Goal: Task Accomplishment & Management: Manage account settings

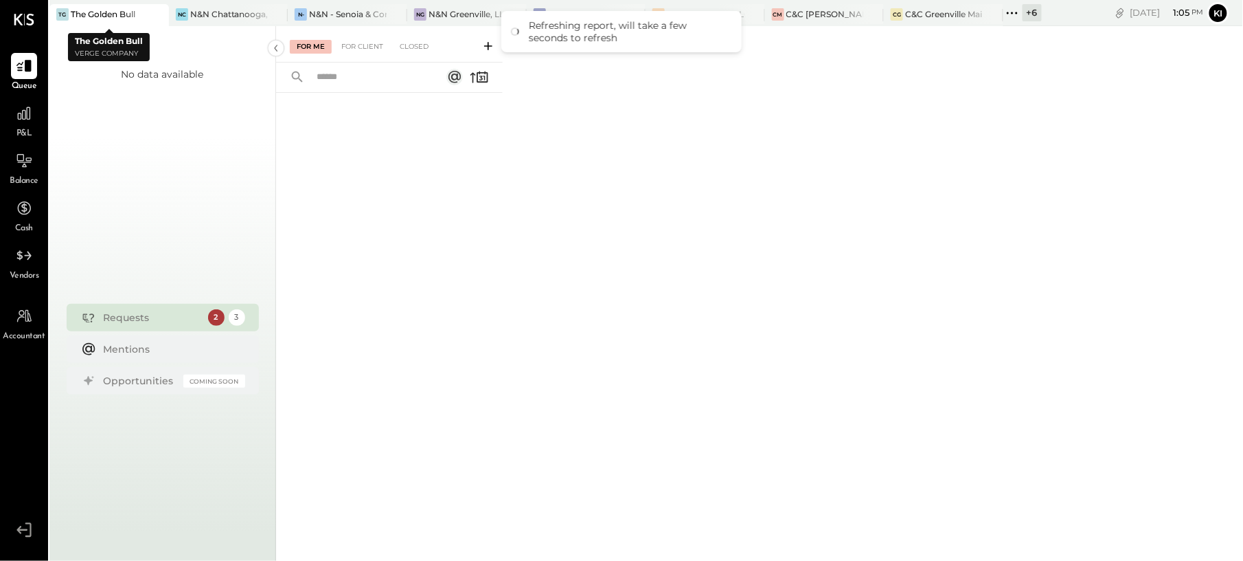
click at [129, 19] on div at bounding box center [145, 14] width 48 height 20
click at [216, 23] on div "NC [GEOGRAPHIC_DATA], LLC" at bounding box center [229, 15] width 120 height 22
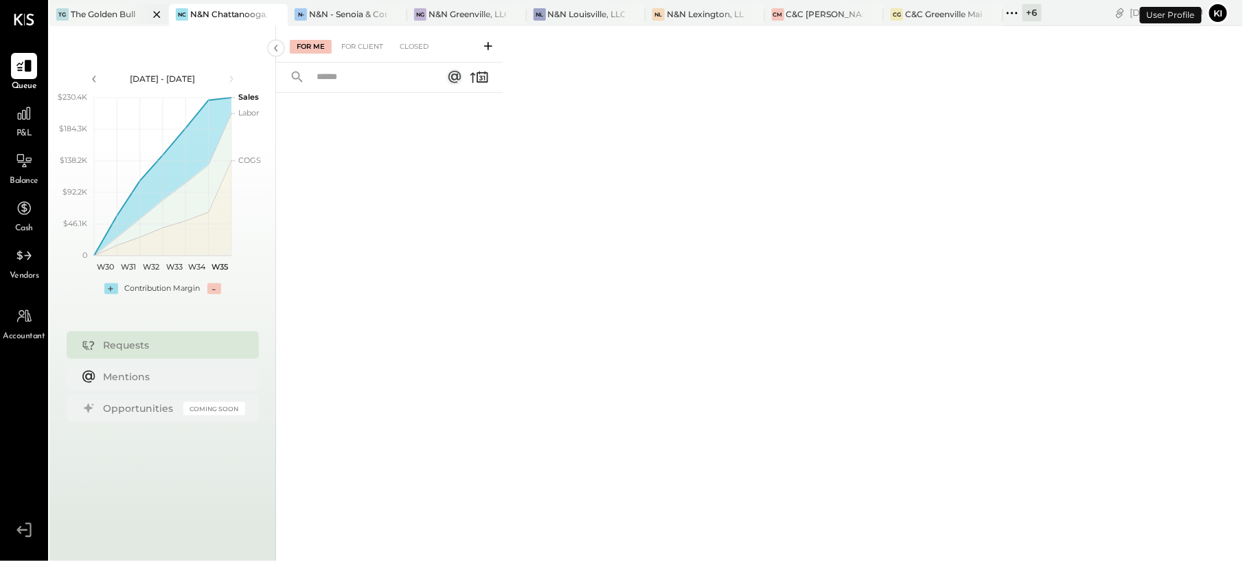
click at [155, 17] on icon at bounding box center [156, 14] width 17 height 16
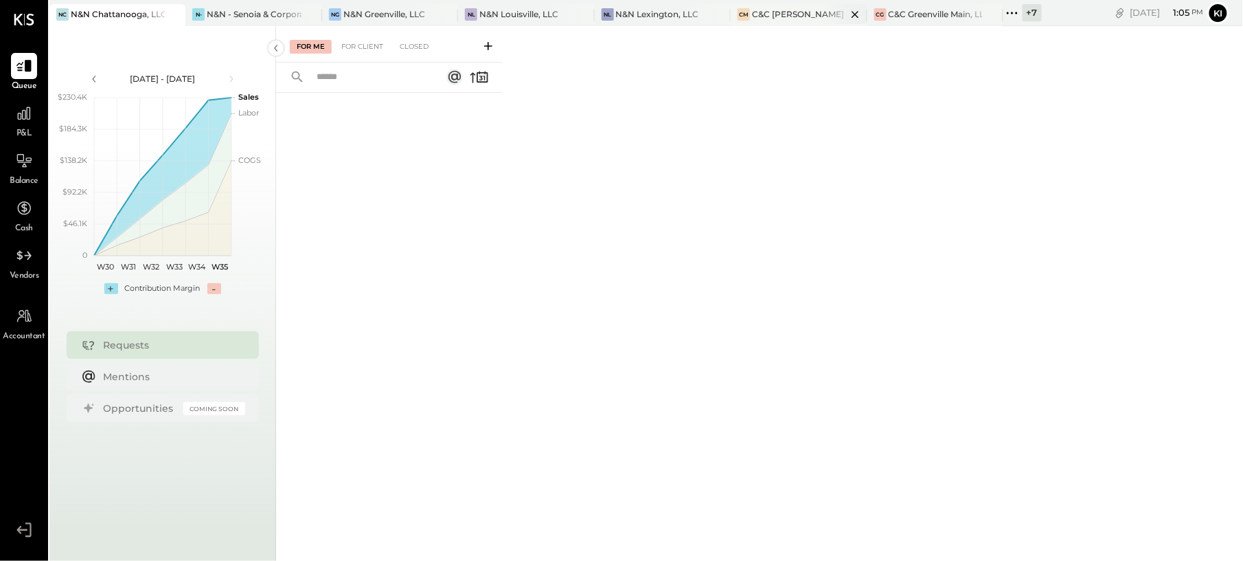
click at [782, 14] on div "C&C [PERSON_NAME] LLC" at bounding box center [799, 14] width 94 height 12
click at [369, 47] on div "For Client" at bounding box center [363, 47] width 56 height 14
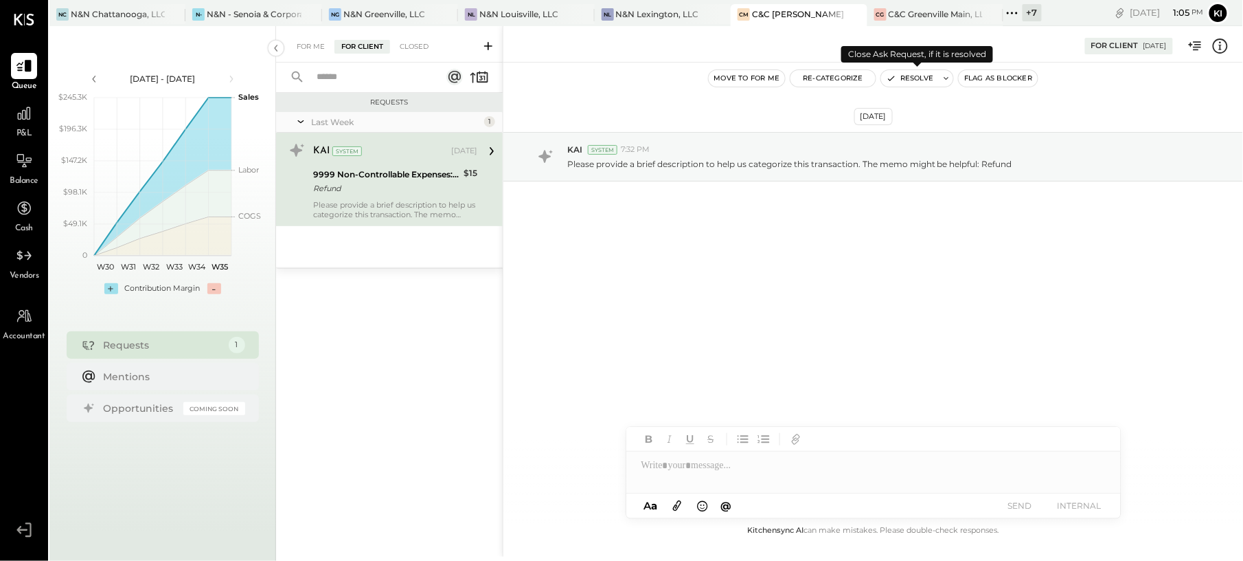
click at [910, 75] on button "Resolve" at bounding box center [910, 78] width 58 height 16
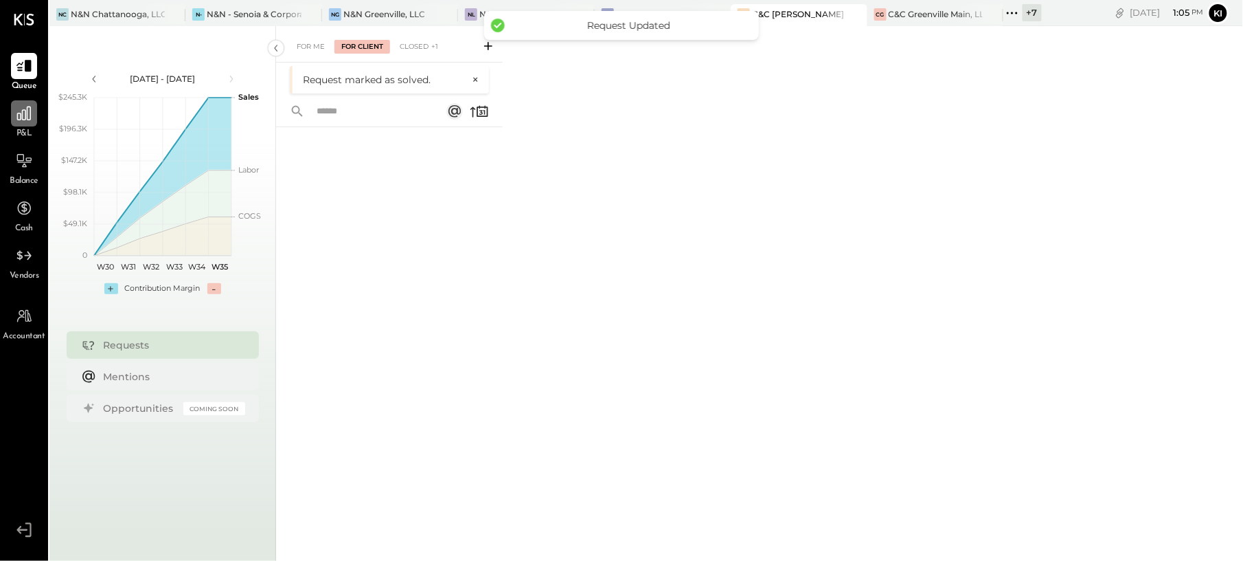
click at [32, 110] on icon at bounding box center [24, 113] width 18 height 18
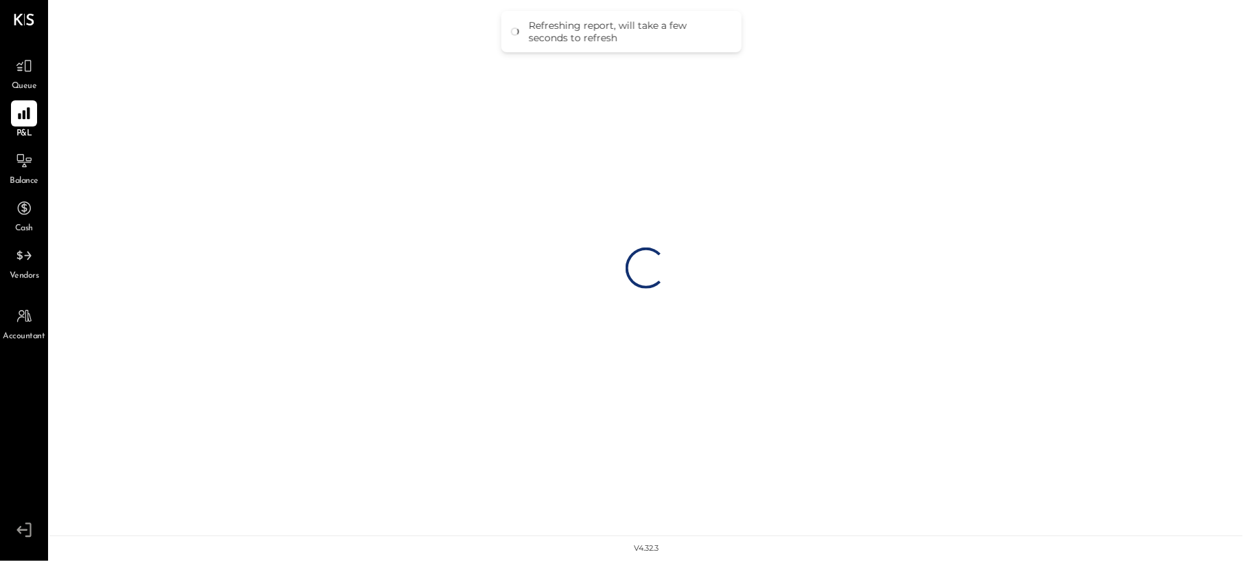
click at [37, 72] on div "Queue" at bounding box center [24, 73] width 40 height 40
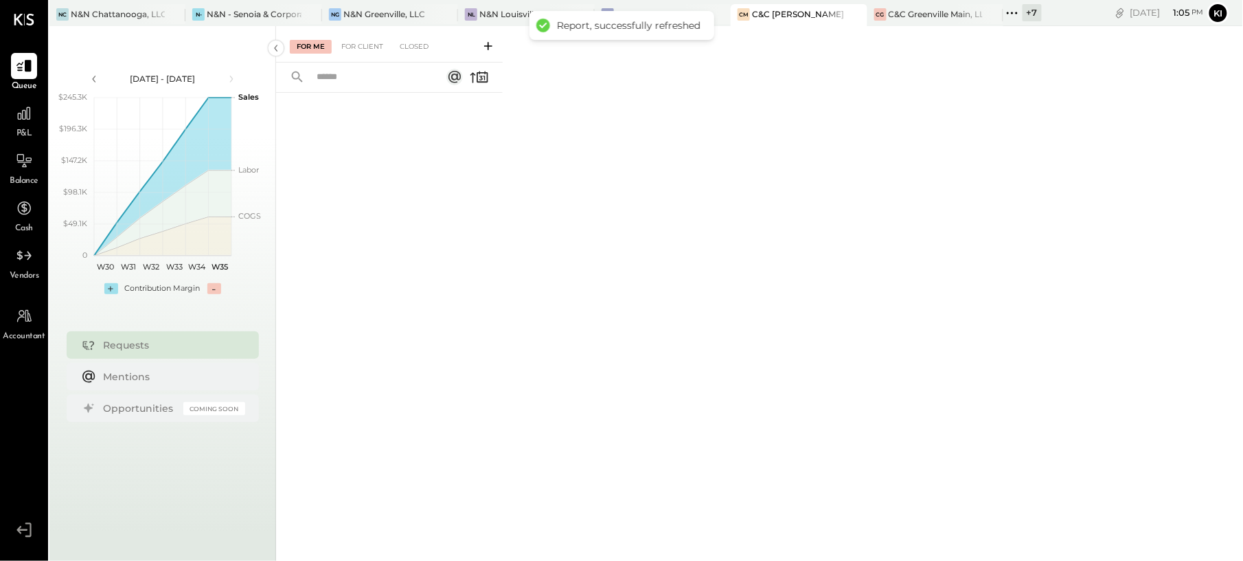
click at [415, 55] on div "For Me For Client Closed" at bounding box center [389, 44] width 227 height 36
click at [426, 40] on div "Closed" at bounding box center [414, 47] width 43 height 14
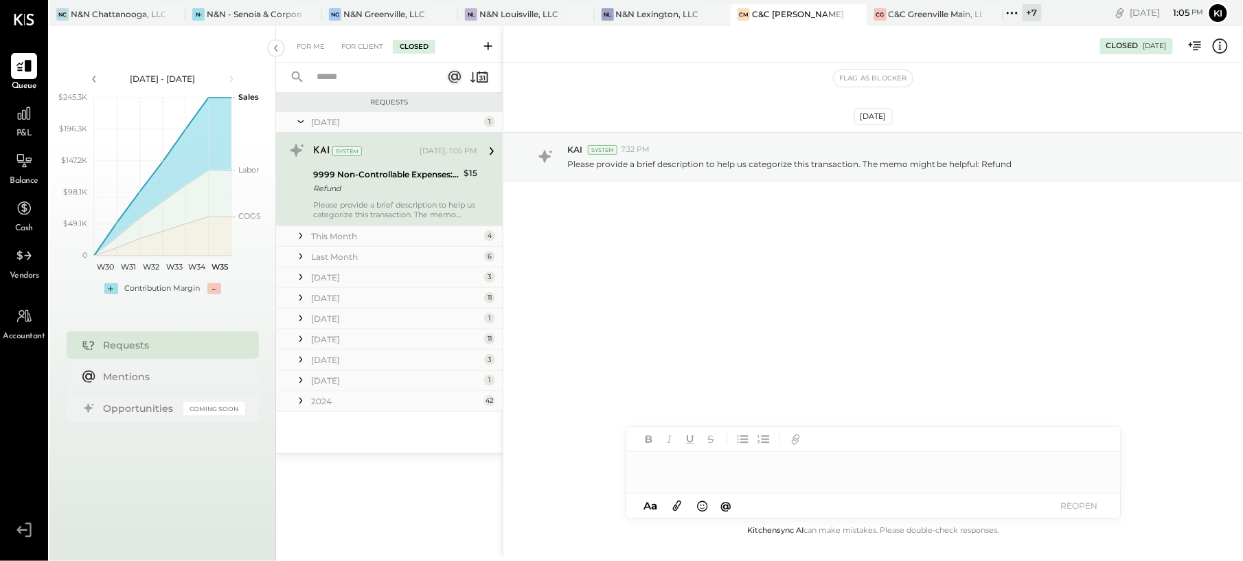
click at [490, 149] on icon at bounding box center [492, 151] width 18 height 18
click at [422, 234] on div "This Month" at bounding box center [396, 236] width 170 height 12
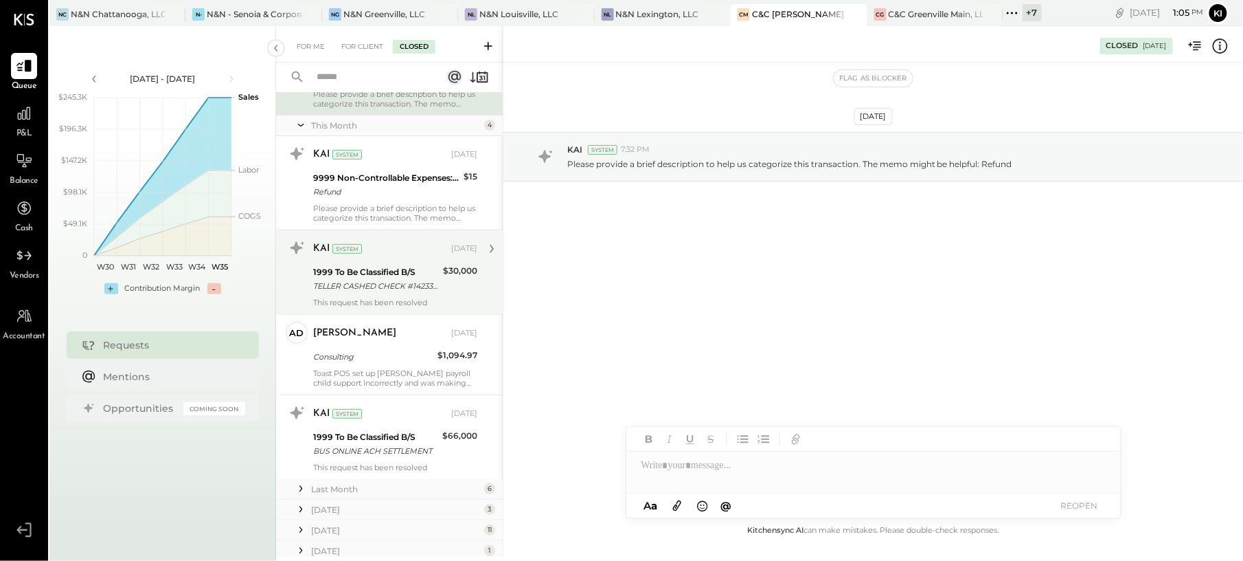
scroll to position [143, 0]
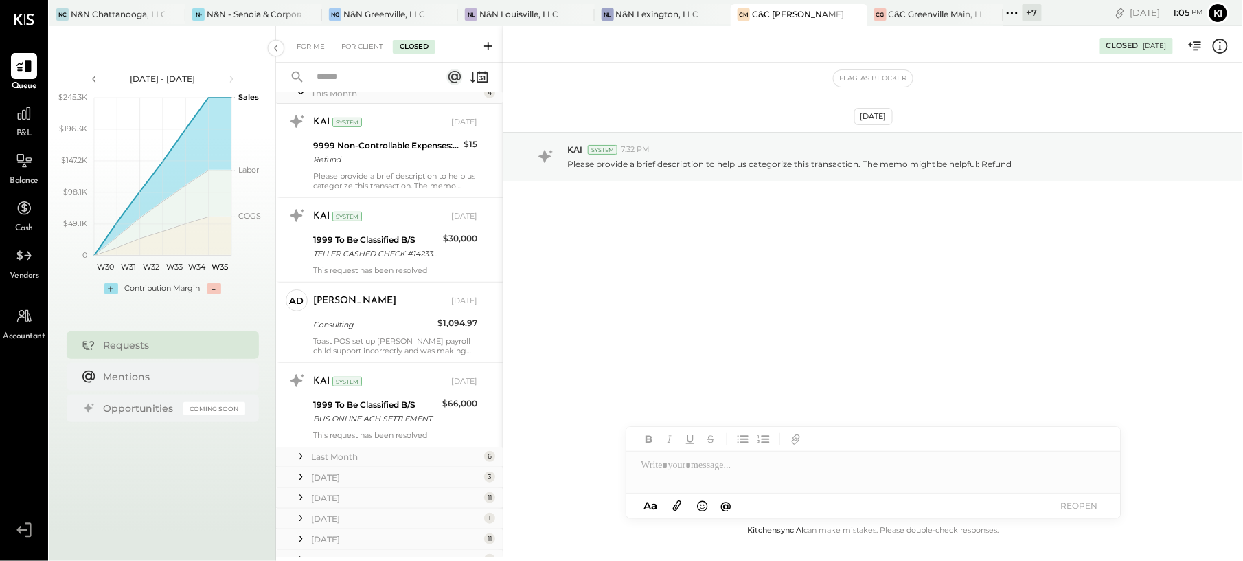
click at [434, 462] on div "Last Month" at bounding box center [396, 457] width 170 height 12
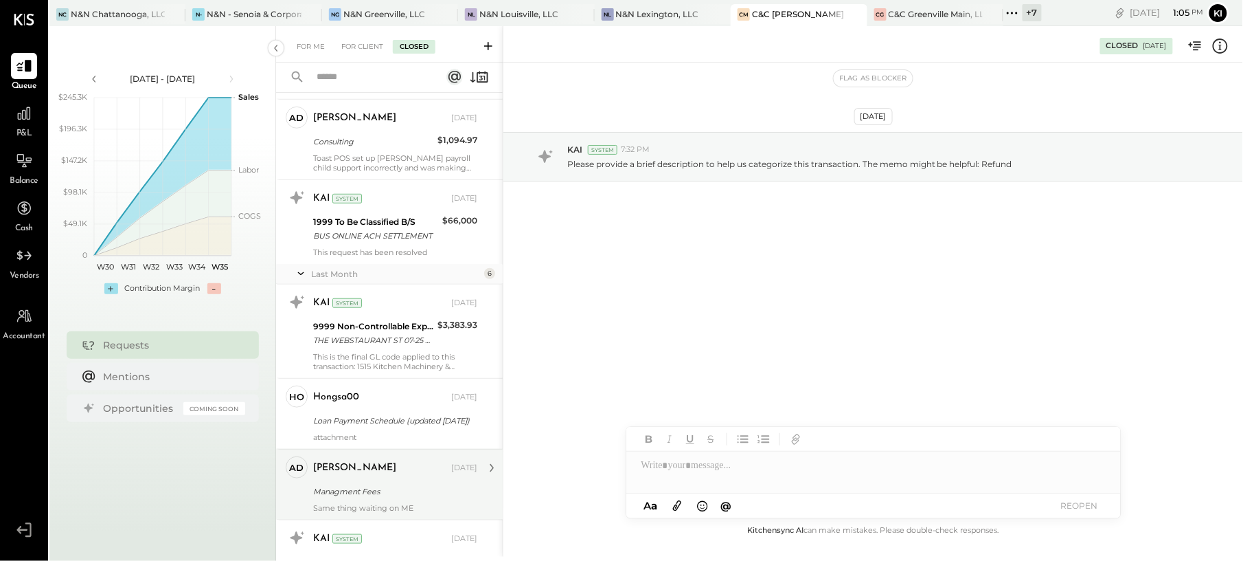
scroll to position [418, 0]
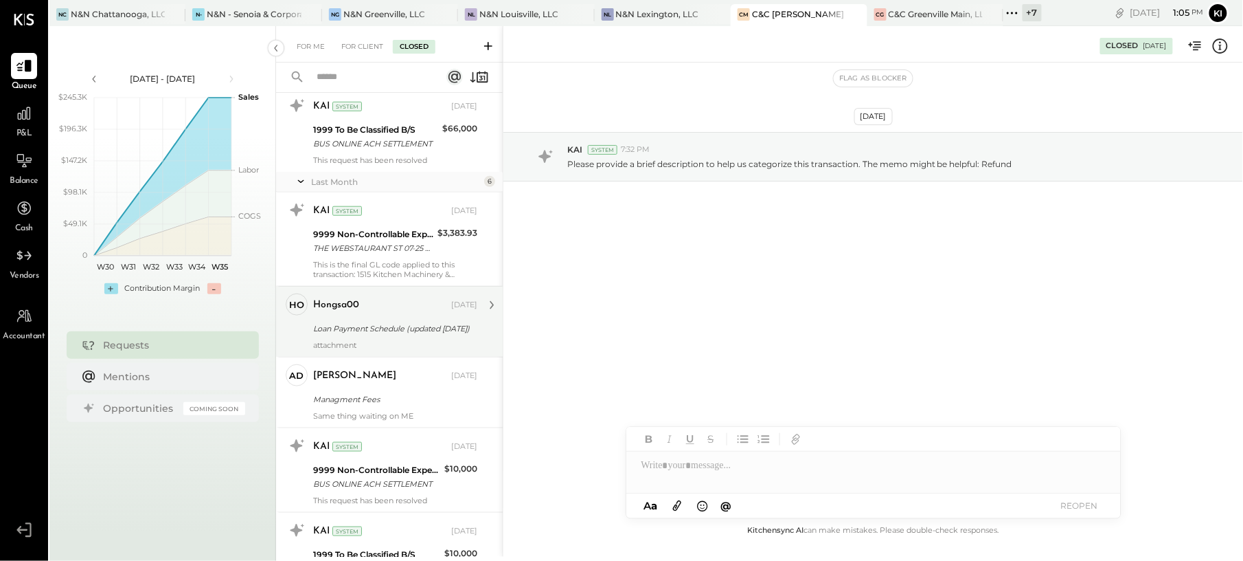
click at [392, 328] on div "Loan Payment Schedule (updated [DATE])" at bounding box center [393, 329] width 160 height 14
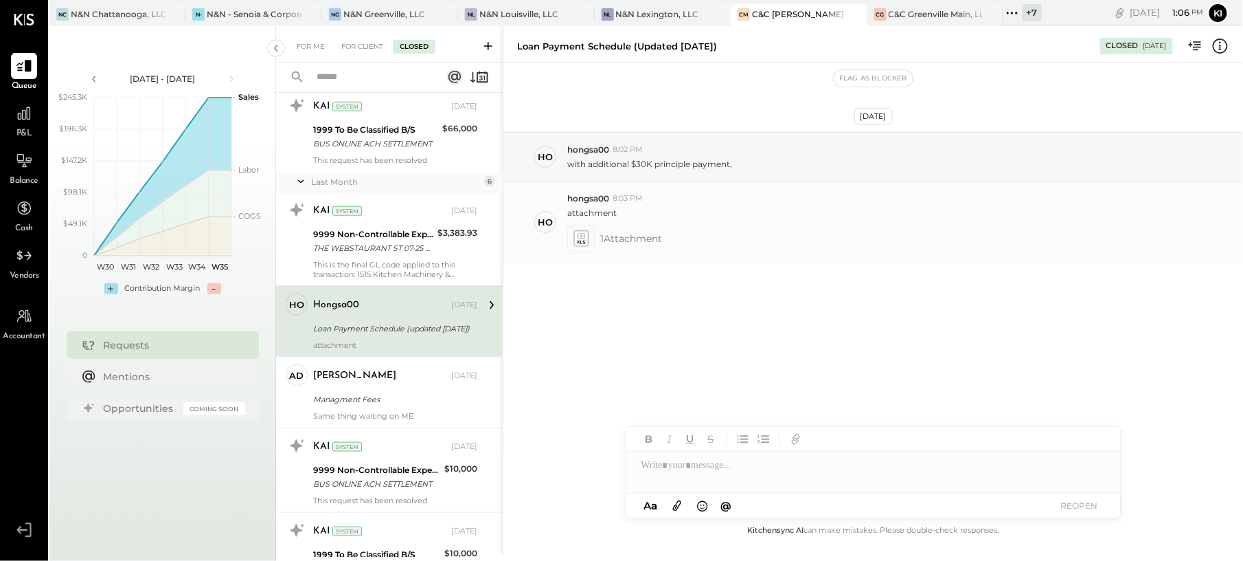
click at [635, 247] on span "1 Attachment" at bounding box center [631, 238] width 62 height 27
click at [638, 240] on span "1 Attachment" at bounding box center [631, 238] width 62 height 27
click at [573, 235] on icon at bounding box center [581, 238] width 17 height 19
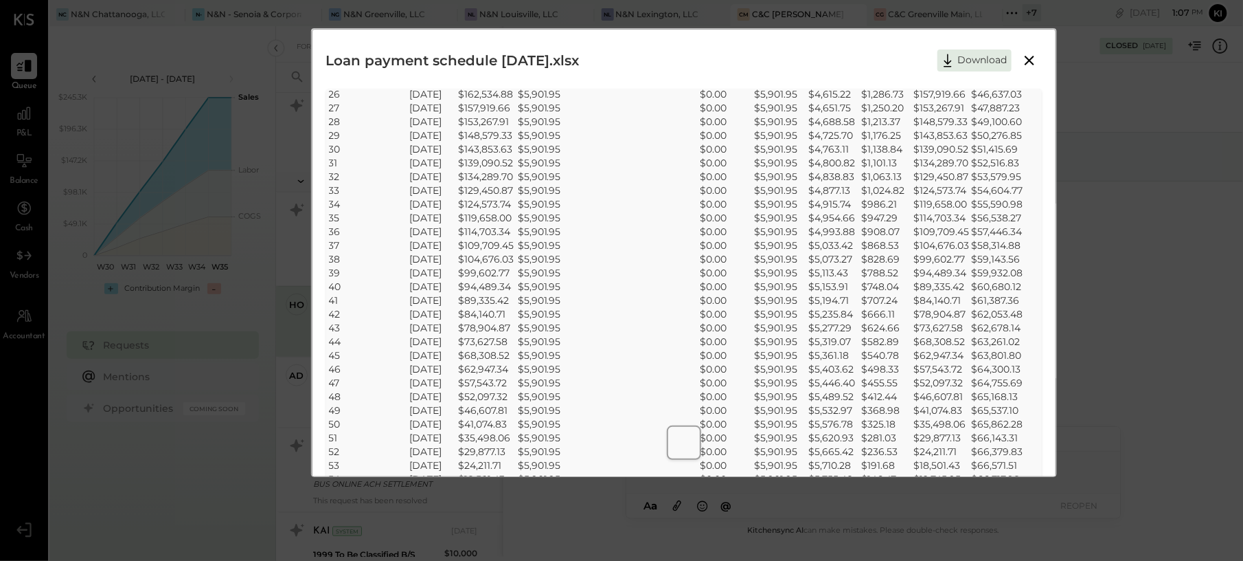
scroll to position [946, 0]
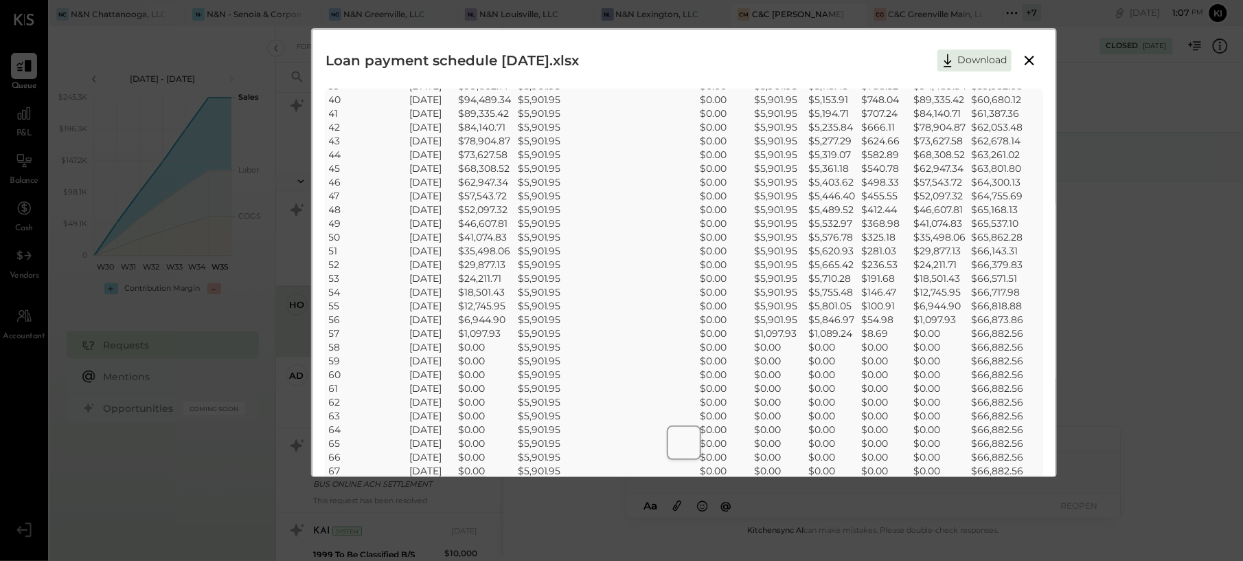
click at [1031, 61] on icon at bounding box center [1030, 60] width 16 height 16
